Goal: Register for event/course

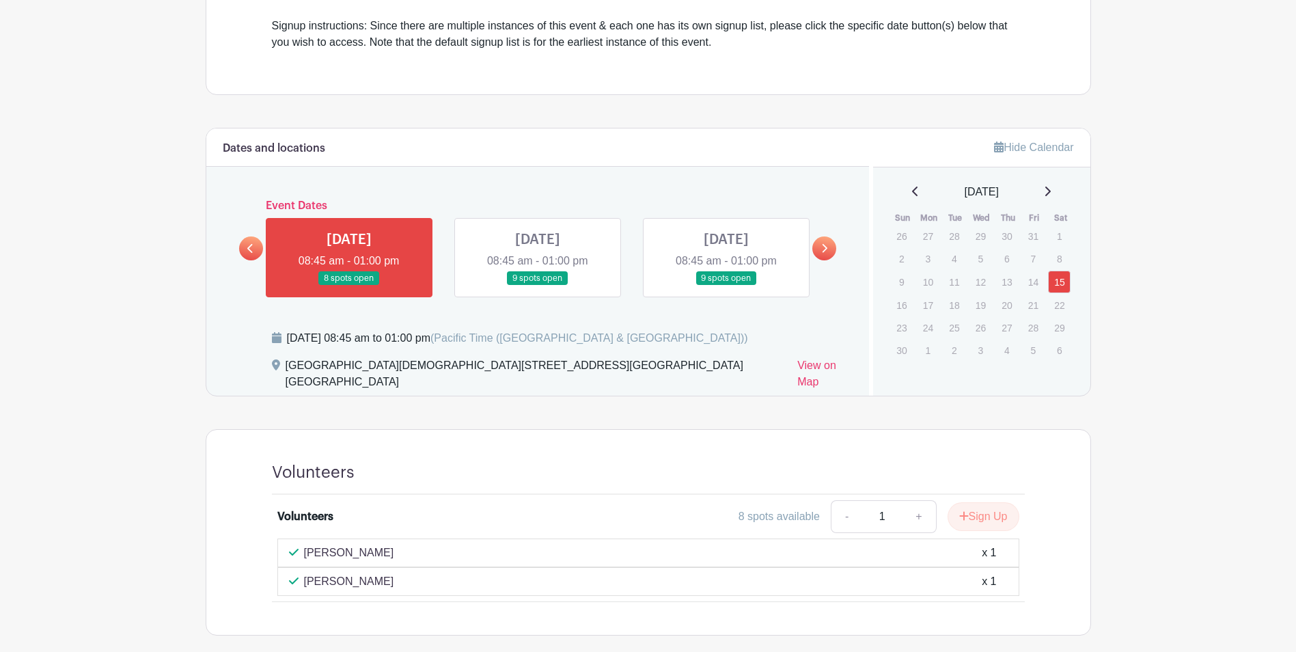
scroll to position [531, 0]
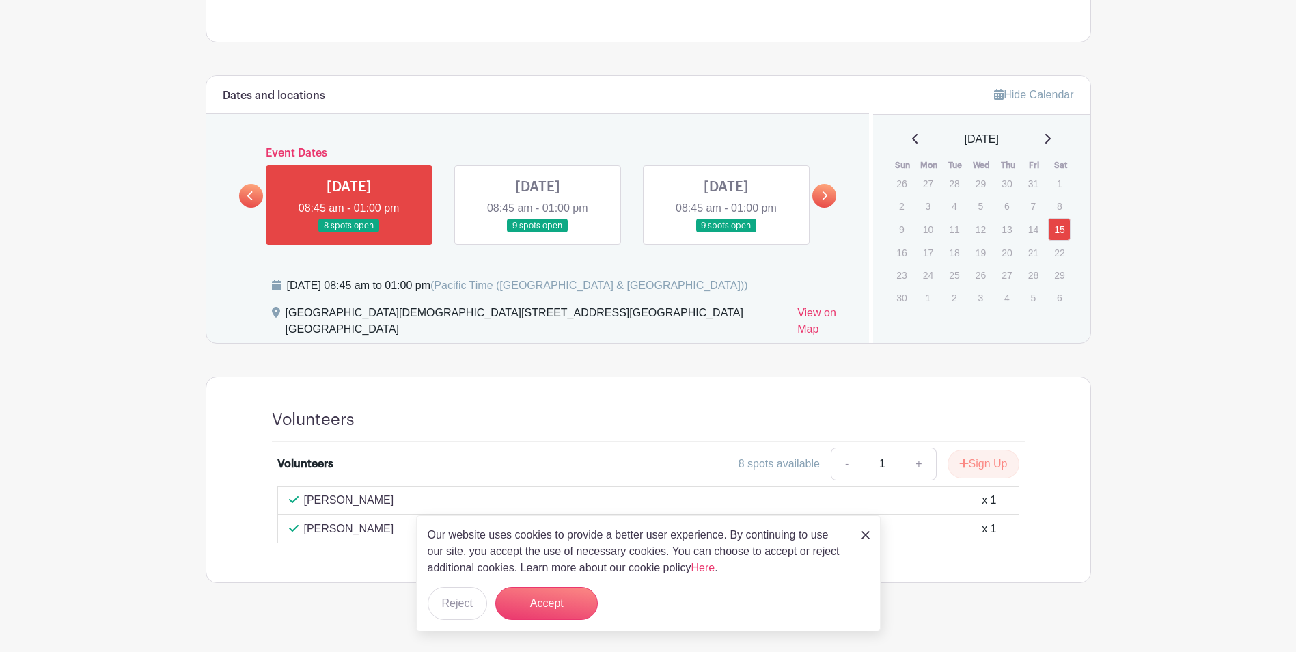
click at [538, 233] on link at bounding box center [538, 233] width 0 height 0
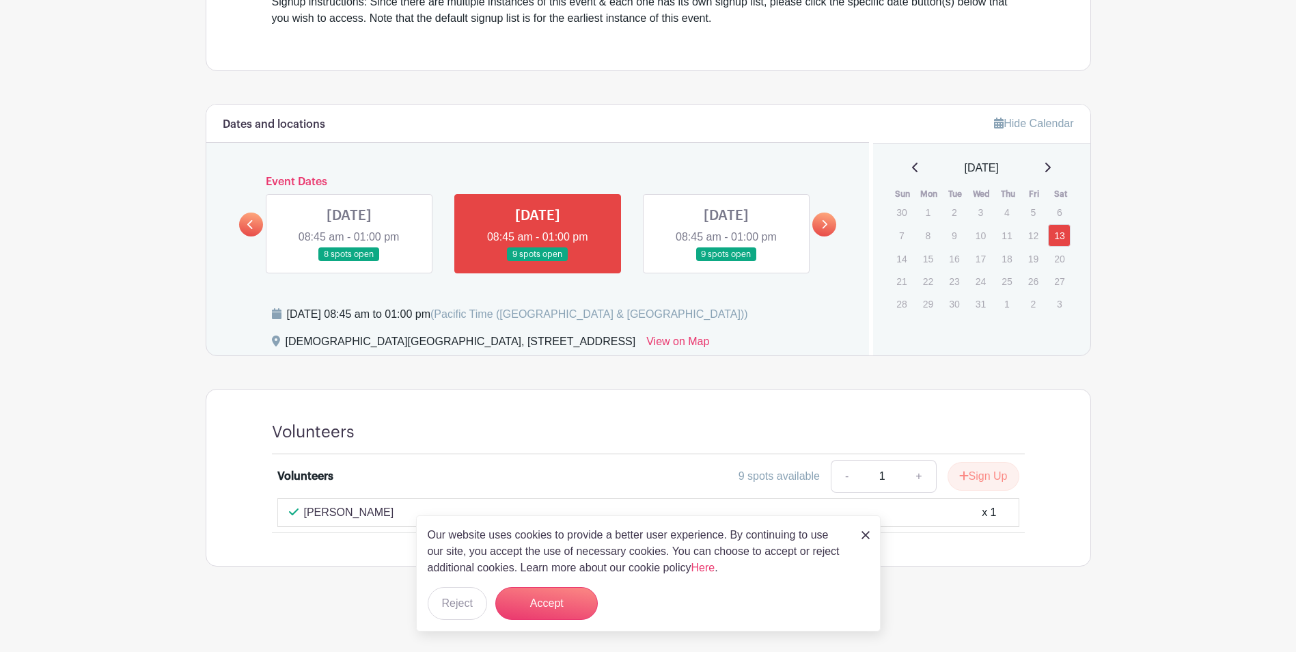
click at [726, 262] on link at bounding box center [726, 262] width 0 height 0
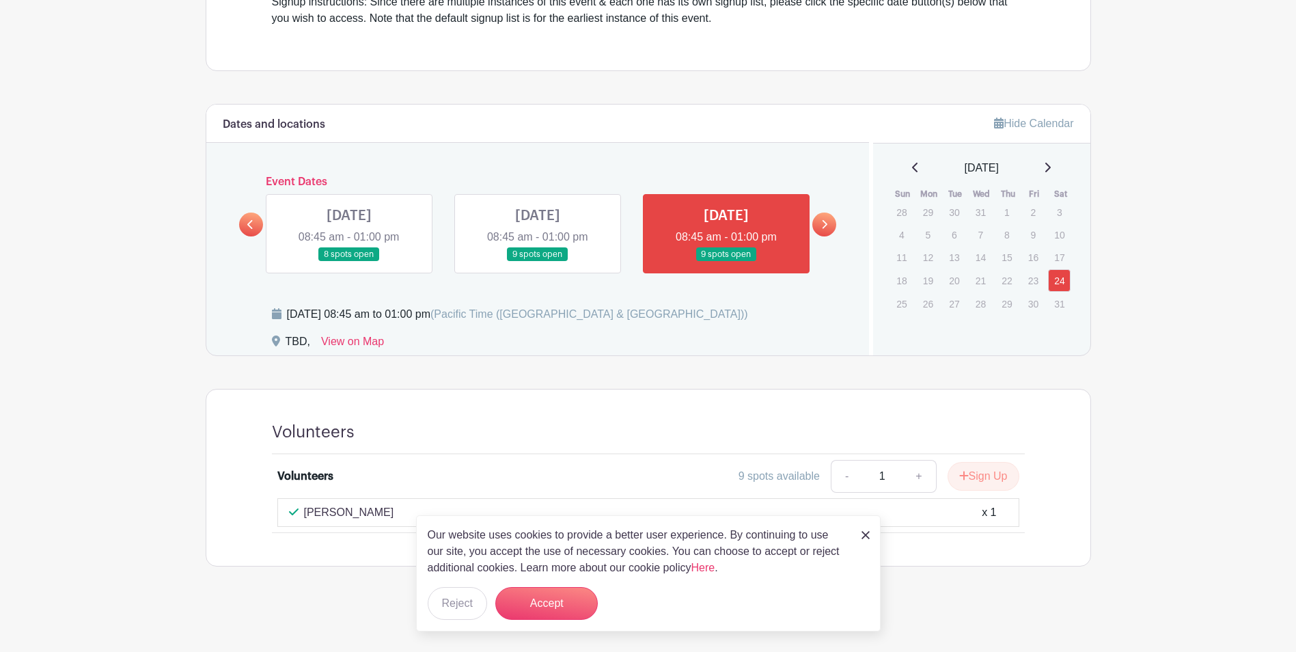
click at [828, 224] on link at bounding box center [824, 224] width 24 height 24
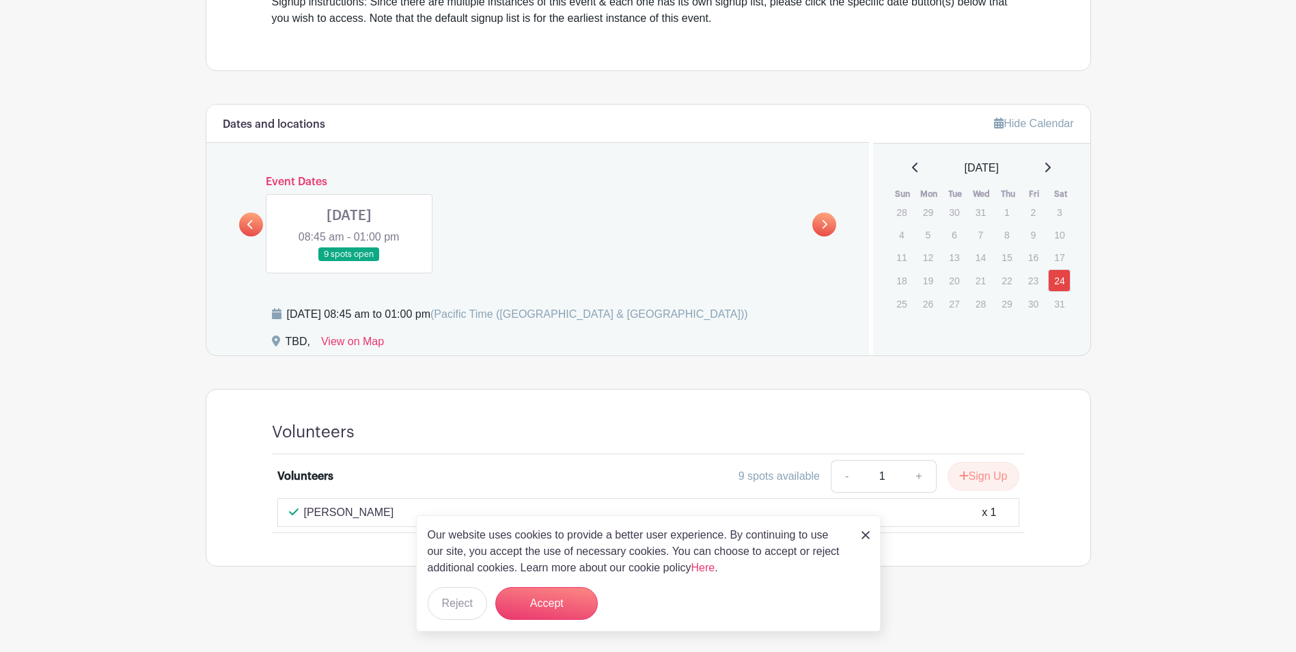
click at [349, 262] on link at bounding box center [349, 262] width 0 height 0
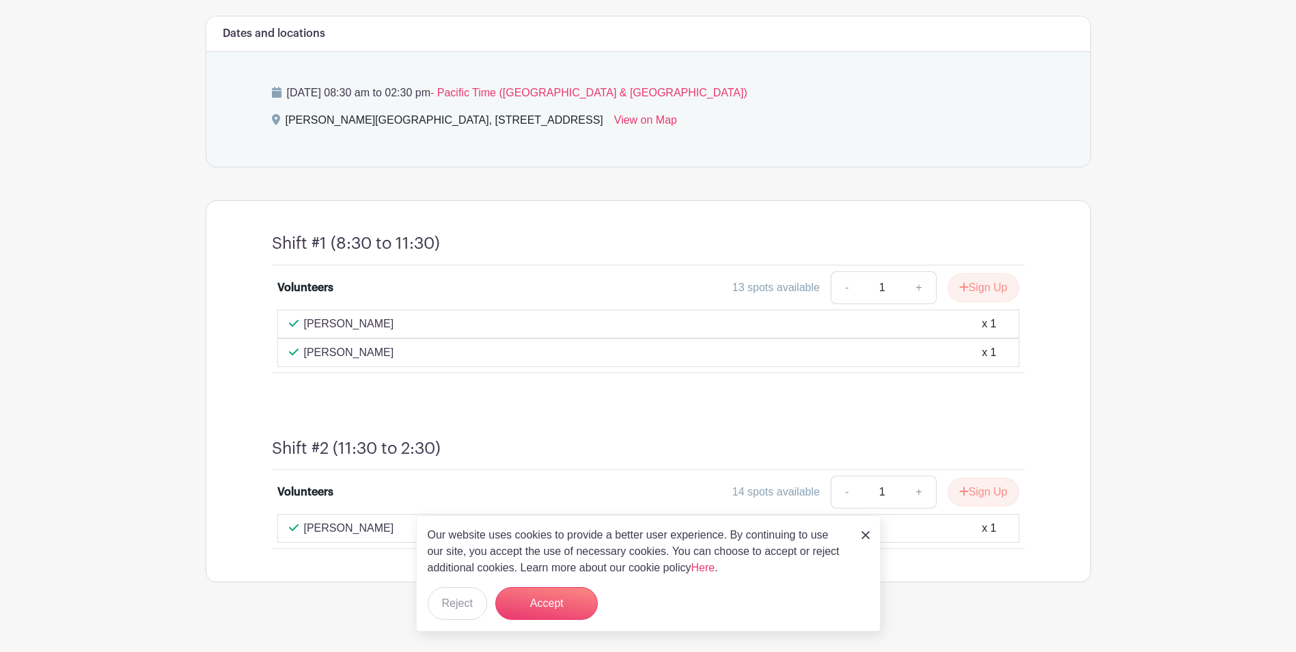
scroll to position [524, 0]
